Goal: Information Seeking & Learning: Learn about a topic

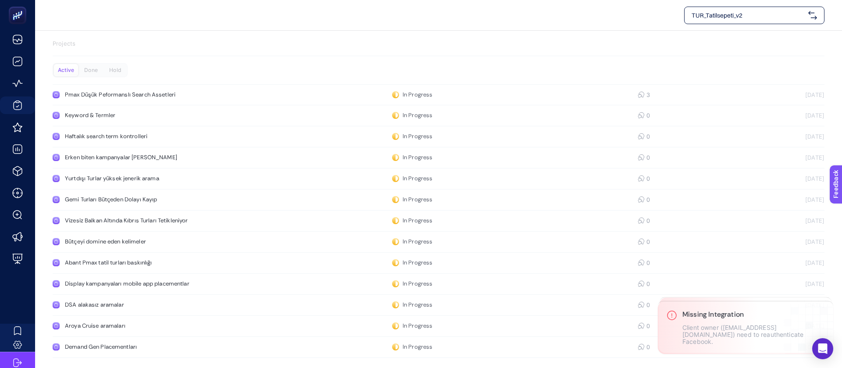
click at [757, 18] on span "TUR_Tatilsepeti_v2" at bounding box center [747, 15] width 113 height 9
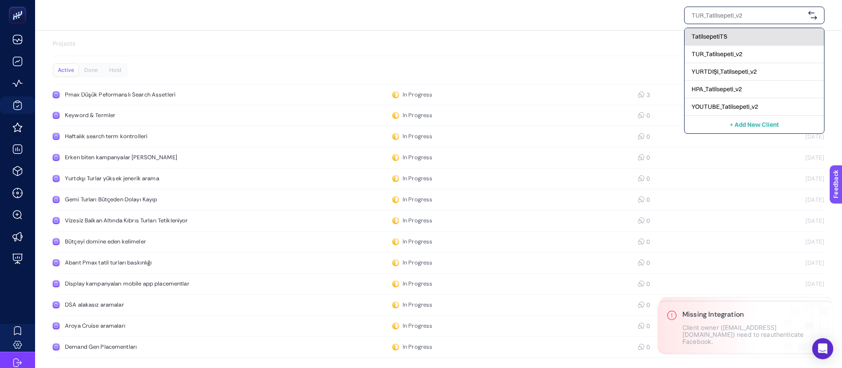
click at [756, 46] on div "TatilsepetiTS" at bounding box center [753, 55] width 139 height 18
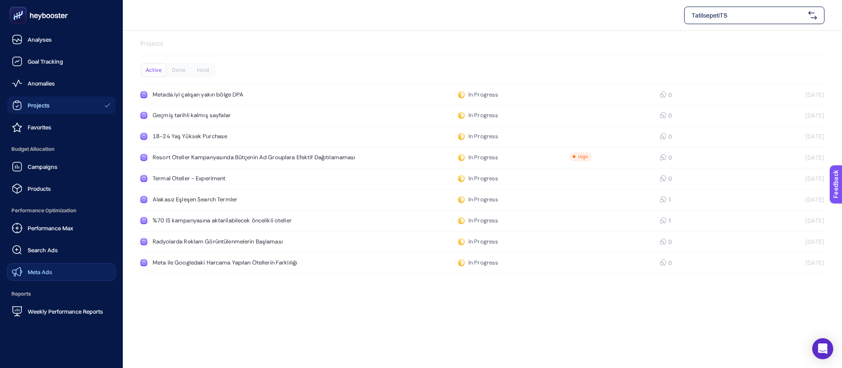
click at [47, 263] on link "Meta Ads" at bounding box center [61, 272] width 109 height 18
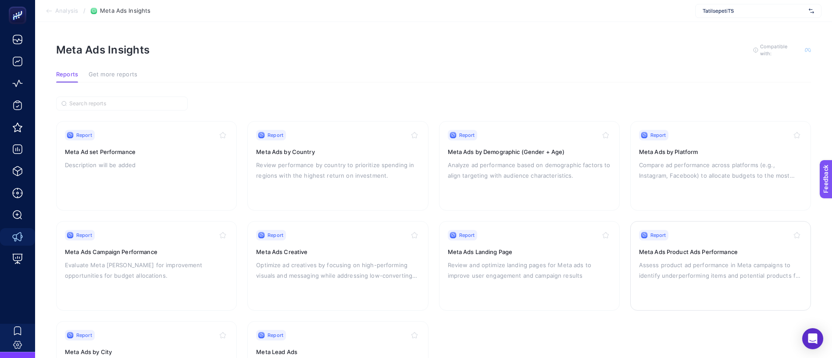
click at [686, 247] on h3 "Meta Ads Product Ads Performance" at bounding box center [720, 251] width 163 height 9
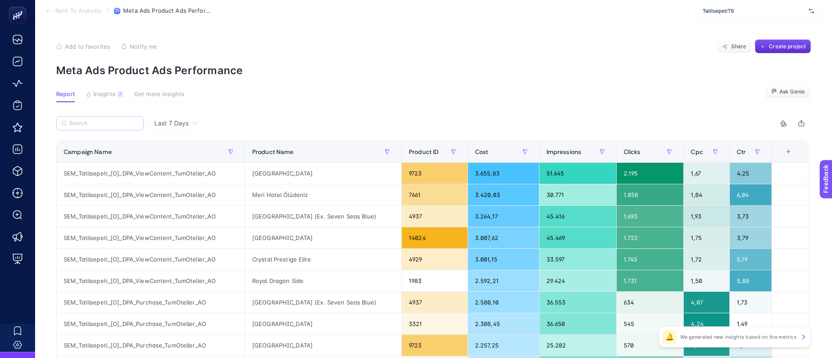
click at [108, 116] on label at bounding box center [100, 123] width 88 height 14
click at [108, 120] on input "Search" at bounding box center [103, 123] width 69 height 7
click at [157, 119] on span "Last 7 Days" at bounding box center [171, 123] width 34 height 9
click at [71, 120] on input "Search" at bounding box center [103, 123] width 69 height 7
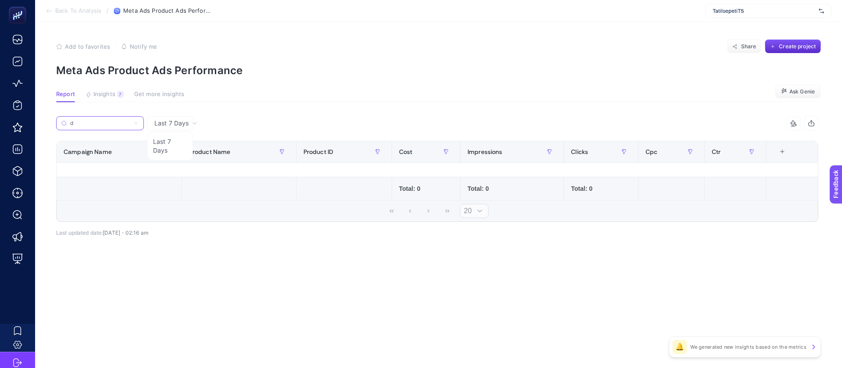
type input "d"
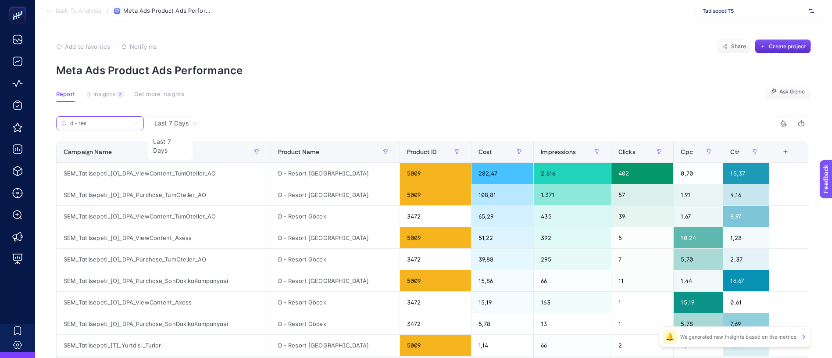
type input "d - res"
click at [481, 91] on section "Report Insights 7 Get more insights Ask [PERSON_NAME]" at bounding box center [433, 96] width 755 height 11
click at [174, 120] on div "Last 7 Days" at bounding box center [176, 123] width 50 height 6
click at [442, 71] on article "Add to favorites false Notify me Share Create project Meta Ads Product Ads Perf…" at bounding box center [433, 246] width 797 height 449
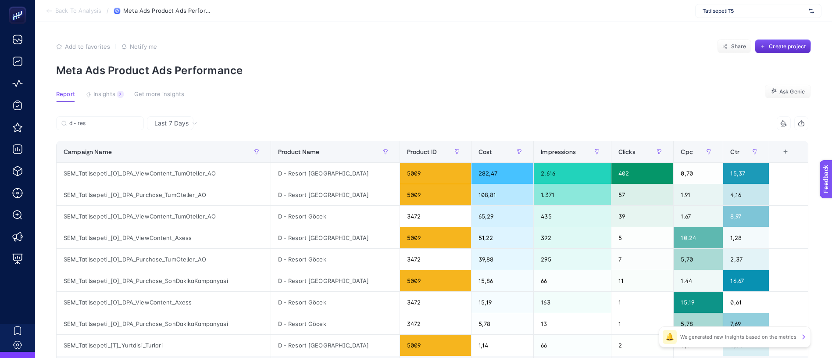
scroll to position [0, 0]
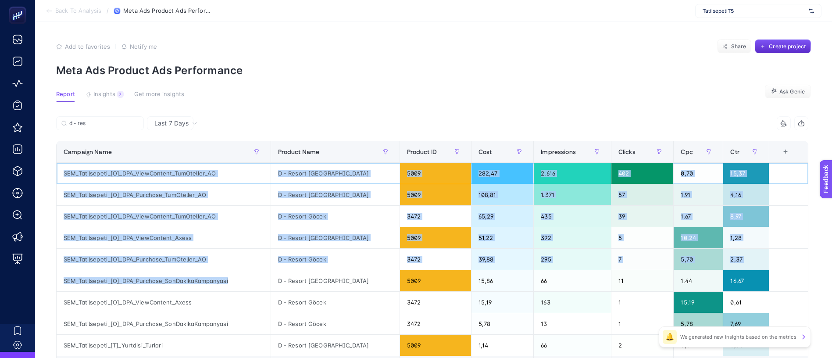
drag, startPoint x: 68, startPoint y: 146, endPoint x: 285, endPoint y: 228, distance: 232.4
click at [285, 228] on tbody "SEM_Tatilsepeti_[O]_DPA_ViewContent_TumOteller_AO D - Resort Ayvalık 5009 282,4…" at bounding box center [433, 259] width 752 height 193
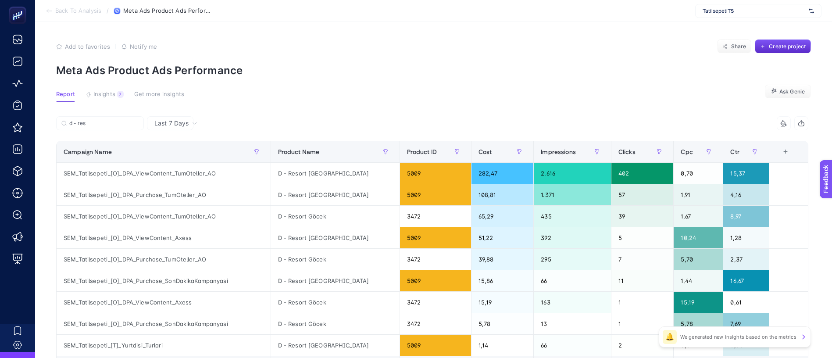
click at [280, 92] on article "Add to favorites false Notify me Share Create project Meta Ads Product Ads Perf…" at bounding box center [433, 246] width 797 height 449
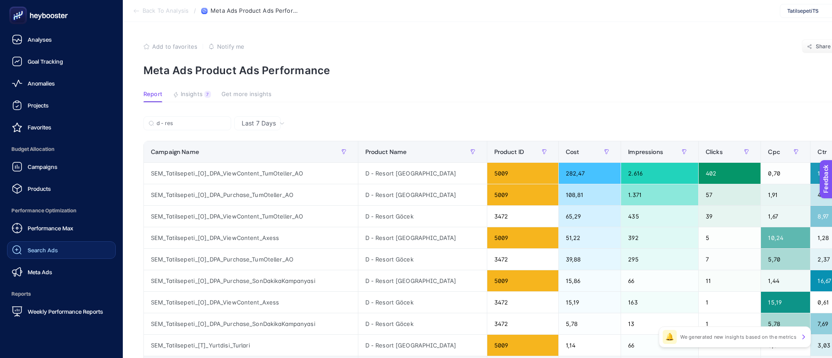
click at [52, 241] on link "Search Ads" at bounding box center [61, 250] width 109 height 18
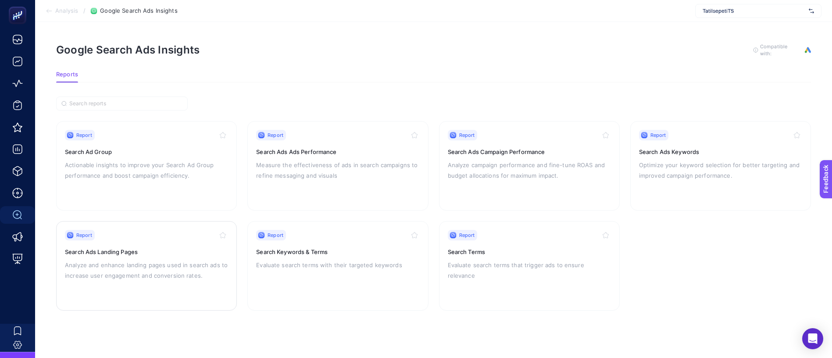
click at [129, 260] on p "Analyze and enhance landing pages used in search ads to increase user engagemen…" at bounding box center [146, 270] width 163 height 21
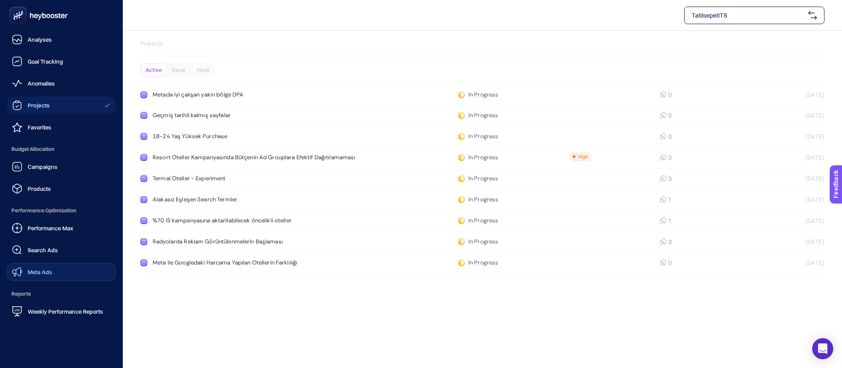
click at [44, 268] on span "Meta Ads" at bounding box center [40, 271] width 25 height 7
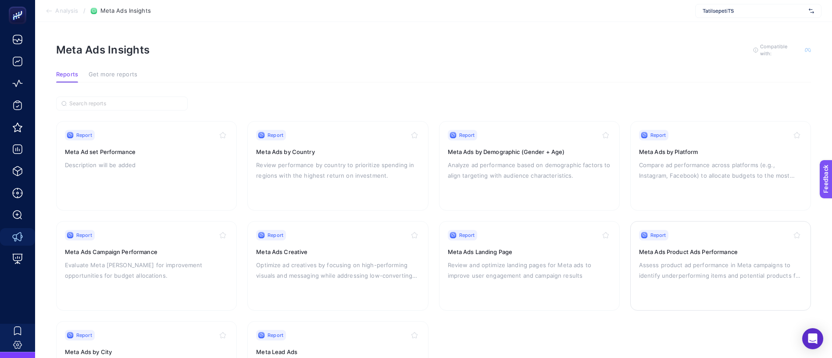
click at [687, 260] on p "Assess product ad performance in Meta campaigns to identify underperforming ite…" at bounding box center [720, 270] width 163 height 21
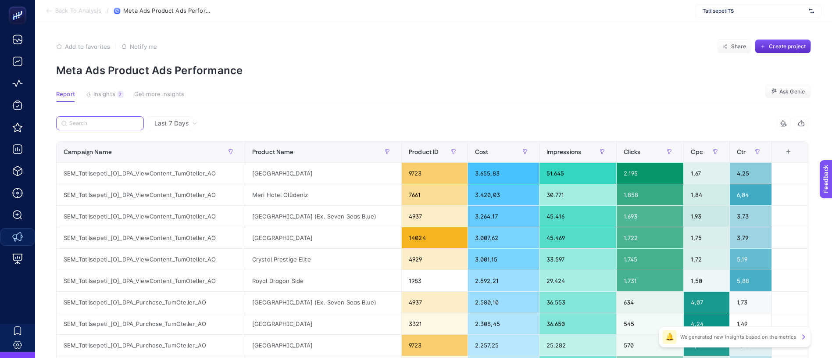
click at [76, 120] on input "Search" at bounding box center [103, 123] width 69 height 7
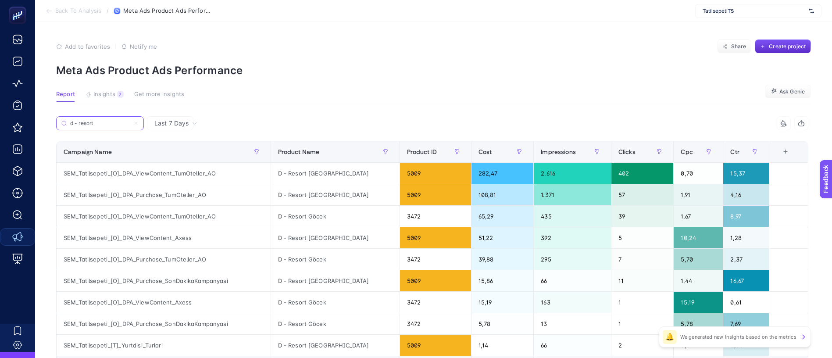
type input "d - resort"
click at [408, 70] on article "Add to favorites false Notify me Share Create project Meta Ads Product Ads Perf…" at bounding box center [433, 246] width 797 height 449
